Goal: Task Accomplishment & Management: Manage account settings

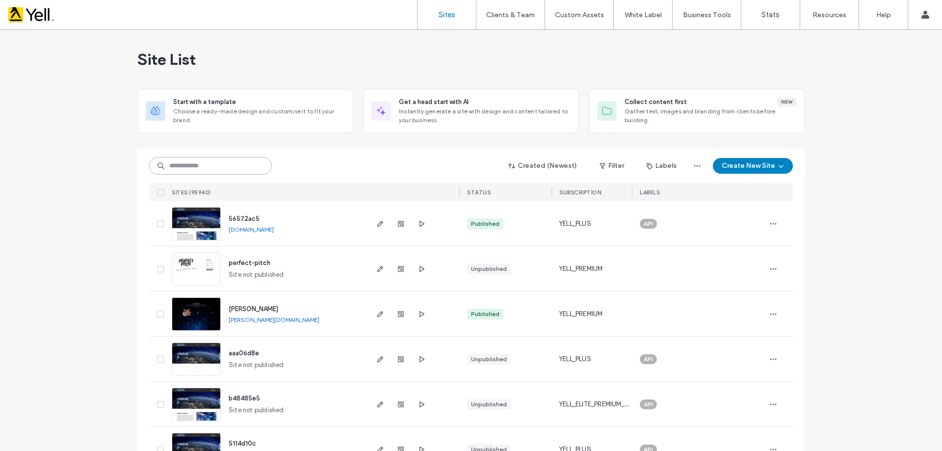
click at [180, 168] on input at bounding box center [210, 166] width 123 height 18
paste input "********"
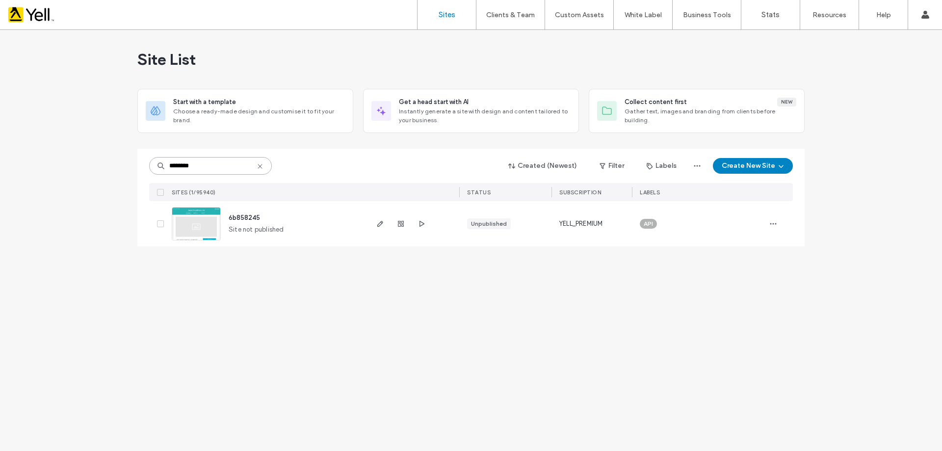
drag, startPoint x: 161, startPoint y: 175, endPoint x: 114, endPoint y: 179, distance: 47.3
click at [114, 179] on div "Site List Start with a template Choose a ready-made design and customise it to …" at bounding box center [471, 240] width 942 height 421
paste input
type input "********"
click at [25, 14] on div at bounding box center [62, 15] width 111 height 16
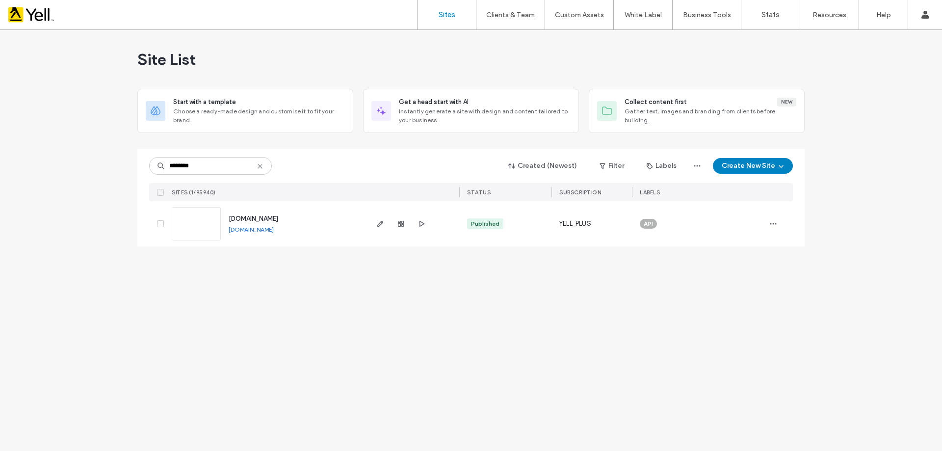
type input "********"
click at [401, 219] on span "button" at bounding box center [401, 224] width 12 height 12
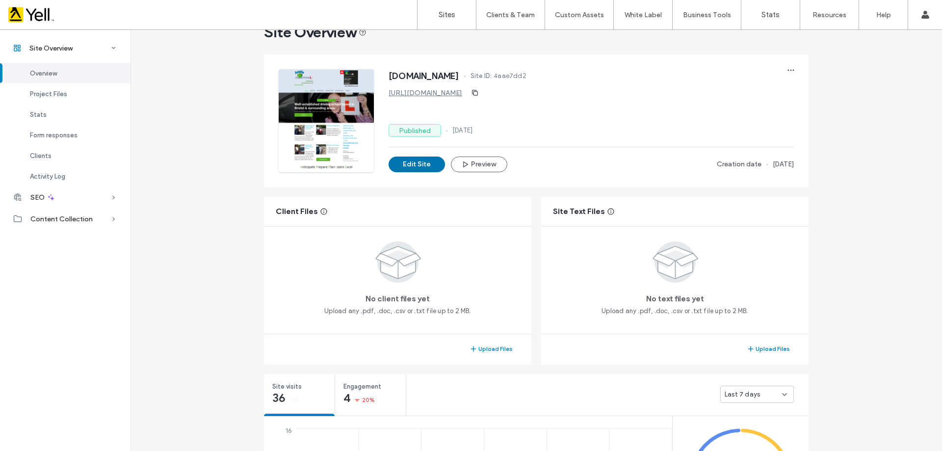
scroll to position [49, 0]
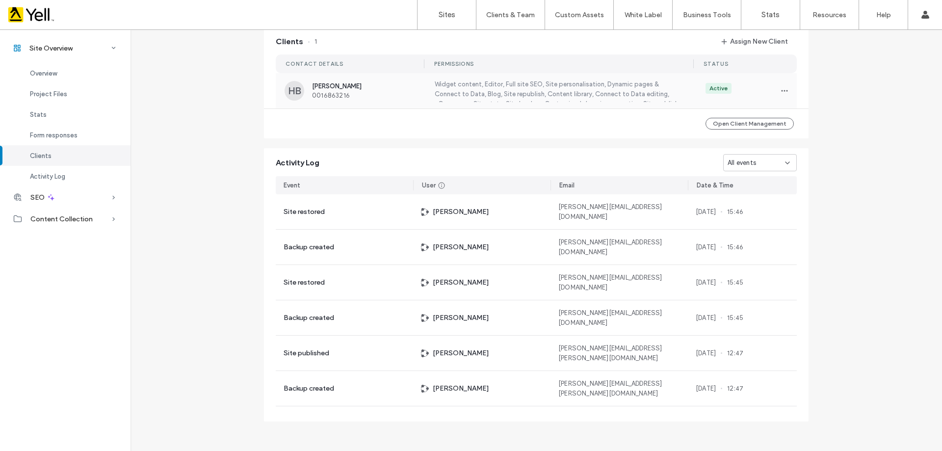
scroll to position [908, 0]
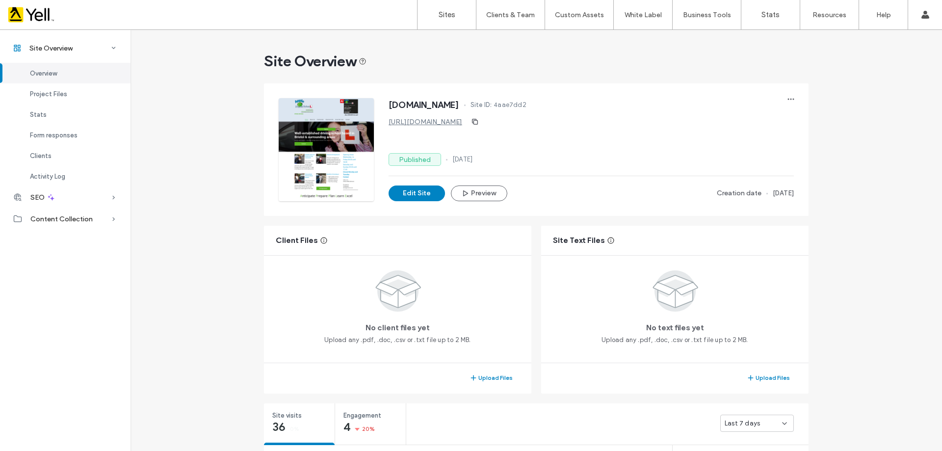
scroll to position [98, 0]
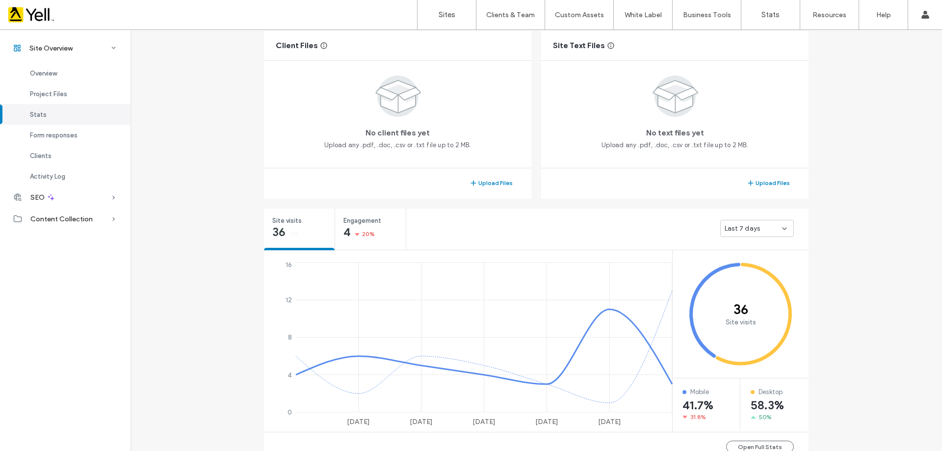
scroll to position [98, 0]
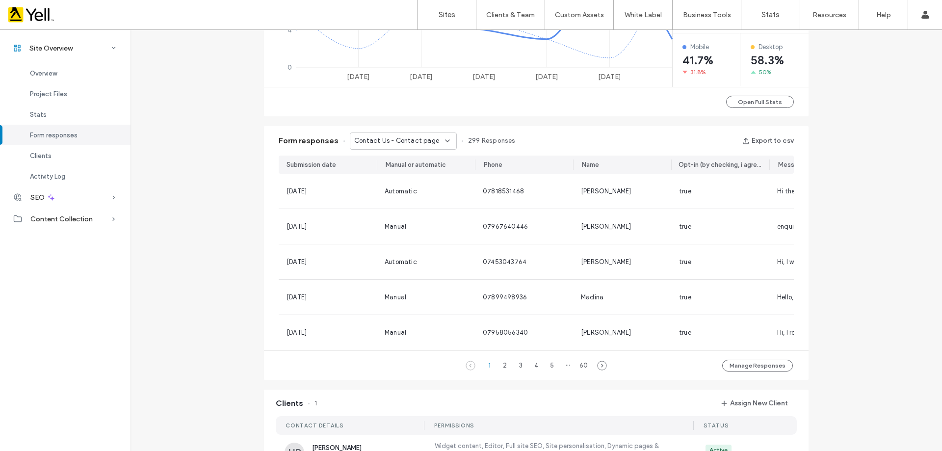
scroll to position [736, 0]
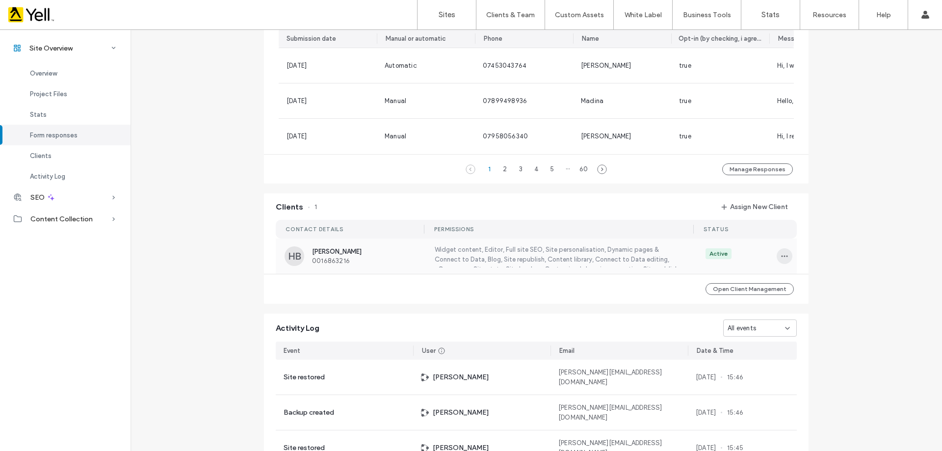
click at [780, 260] on icon "button" at bounding box center [784, 256] width 8 height 8
click at [821, 289] on span "Edit Permissions" at bounding box center [817, 287] width 48 height 10
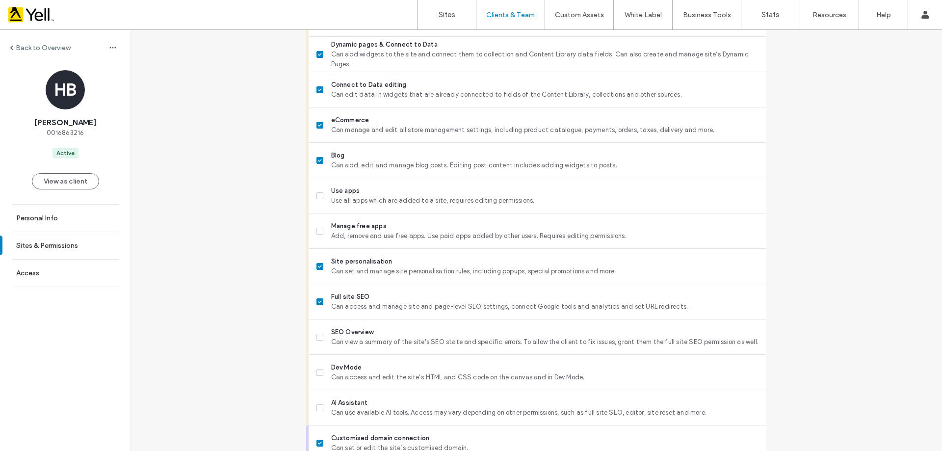
scroll to position [777, 0]
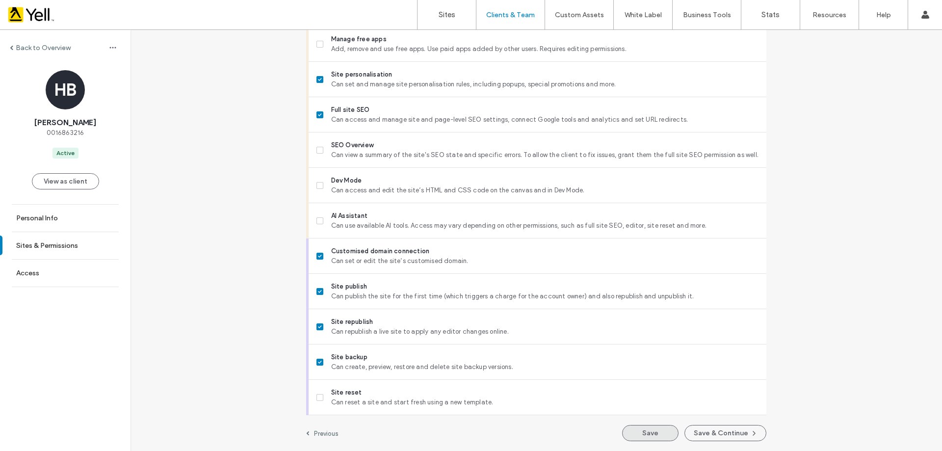
click at [656, 433] on button "Save" at bounding box center [650, 433] width 56 height 16
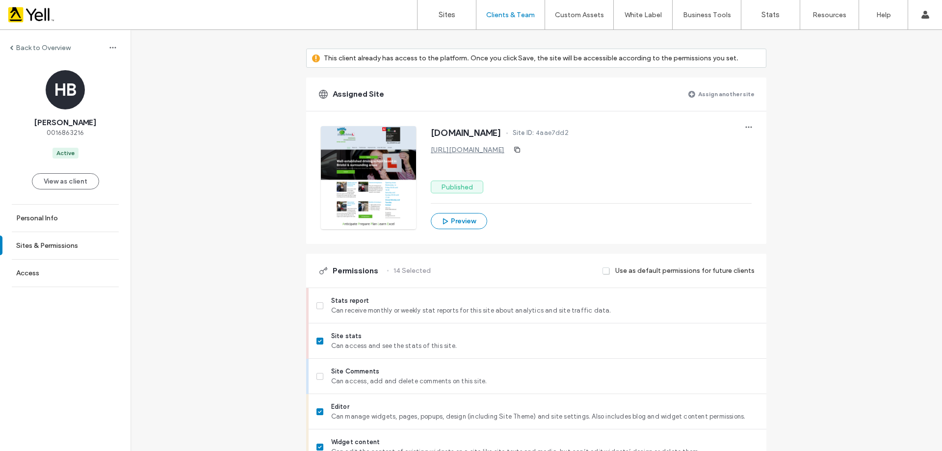
scroll to position [0, 0]
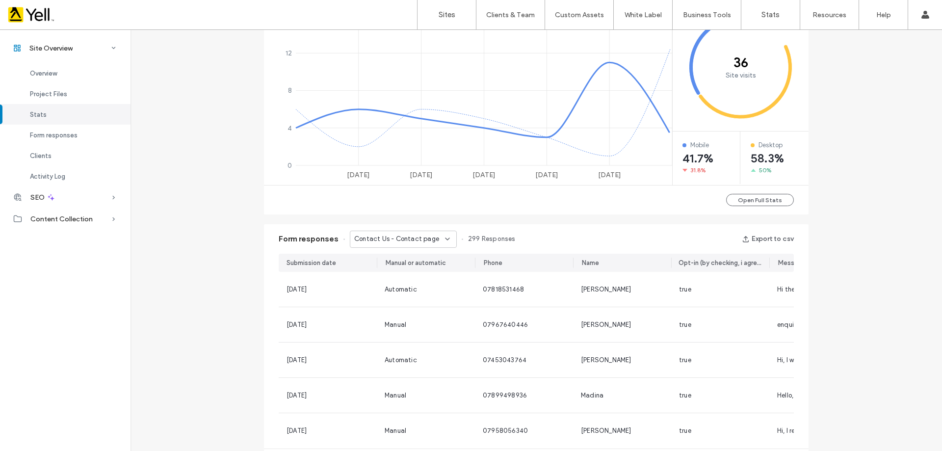
scroll to position [491, 0]
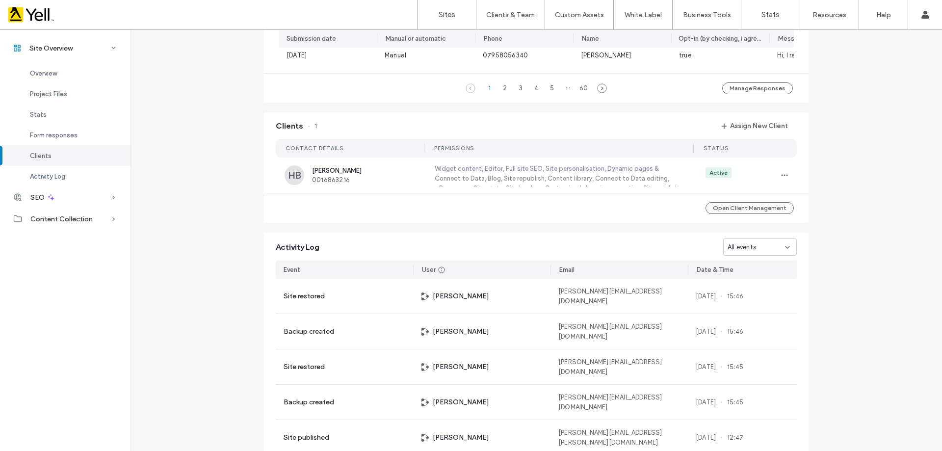
scroll to position [810, 0]
